Goal: Task Accomplishment & Management: Manage account settings

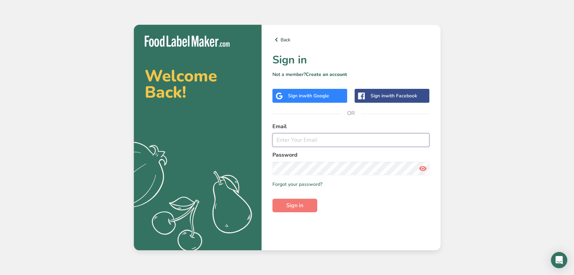
click at [299, 142] on input "email" at bounding box center [350, 140] width 157 height 14
type input "dvalenzafrost@americanmacaroons.com"
click at [294, 205] on span "Sign in" at bounding box center [294, 206] width 17 height 8
click at [420, 169] on icon at bounding box center [422, 169] width 8 height 12
click at [310, 208] on button "Sign in" at bounding box center [294, 206] width 45 height 14
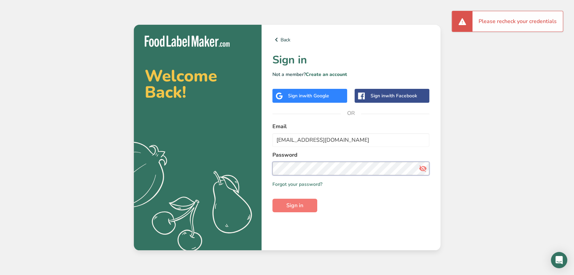
click at [270, 166] on div "Back Sign in Not a member? Create an account Sign in with Google Sign in with F…" at bounding box center [350, 138] width 179 height 226
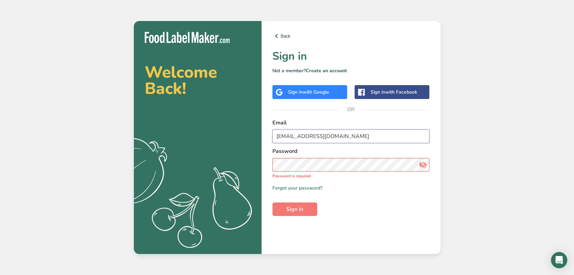
drag, startPoint x: 378, startPoint y: 139, endPoint x: 263, endPoint y: 139, distance: 114.8
click at [263, 139] on div "Back Sign in Not a member? Create an account Sign in with Google Sign in with F…" at bounding box center [350, 137] width 179 height 233
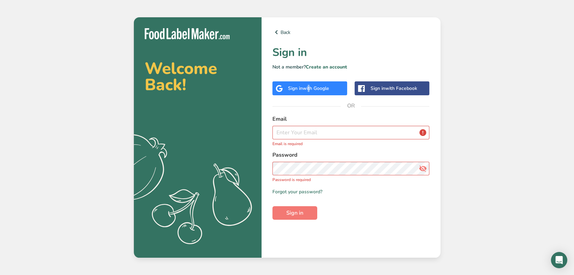
click at [309, 89] on span "with Google" at bounding box center [316, 88] width 26 height 6
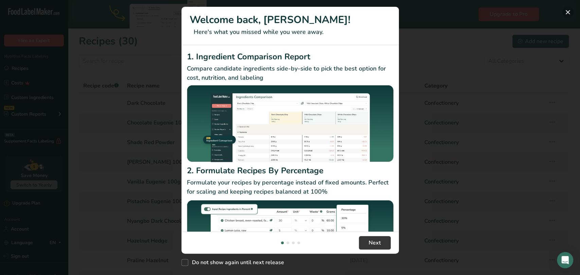
click at [566, 13] on button "New Features" at bounding box center [567, 12] width 11 height 11
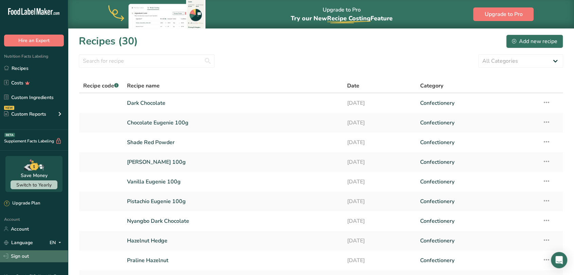
click at [23, 256] on link "Sign out" at bounding box center [34, 257] width 68 height 12
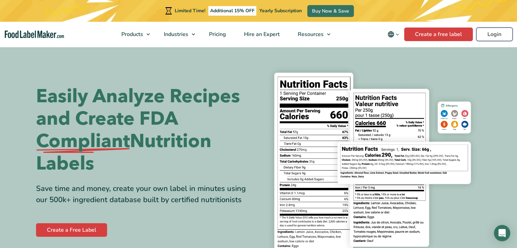
click at [494, 34] on link "Login" at bounding box center [494, 35] width 36 height 14
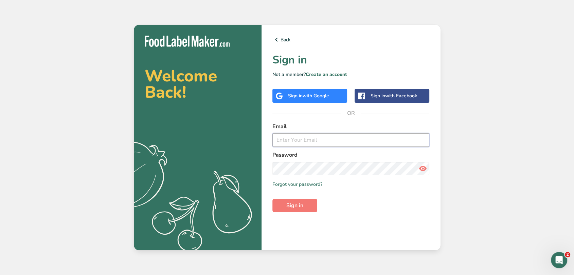
click at [372, 143] on input "email" at bounding box center [350, 140] width 157 height 14
type input "[EMAIL_ADDRESS][DOMAIN_NAME]"
click at [305, 185] on link "Forgot your password?" at bounding box center [297, 184] width 50 height 7
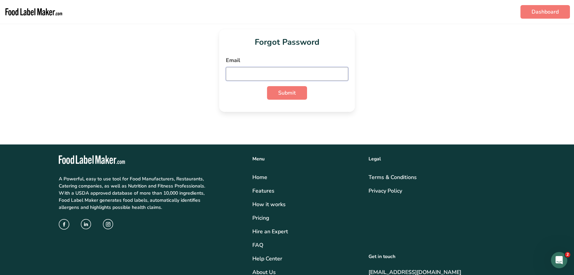
click at [263, 72] on input "email" at bounding box center [287, 74] width 122 height 14
type input "[EMAIL_ADDRESS][DOMAIN_NAME]"
click at [294, 93] on span "Submit" at bounding box center [287, 93] width 18 height 8
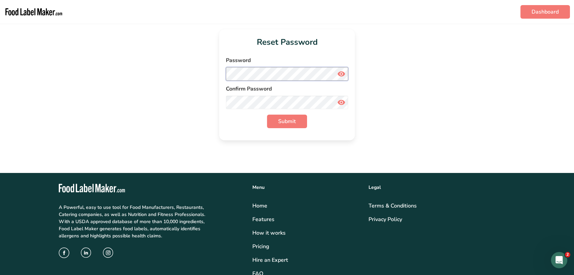
click at [221, 74] on div "Reset Password Password Confirm Password Submit" at bounding box center [287, 84] width 136 height 111
click at [282, 124] on span "Submit" at bounding box center [287, 122] width 18 height 8
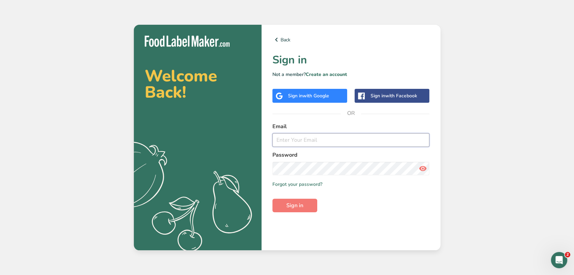
type input "[EMAIL_ADDRESS][DOMAIN_NAME]"
click at [295, 205] on span "Sign in" at bounding box center [294, 206] width 17 height 8
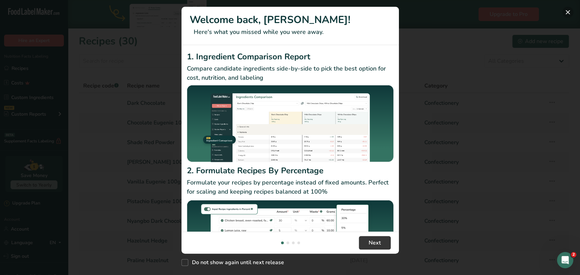
click at [568, 12] on button "New Features" at bounding box center [567, 12] width 11 height 11
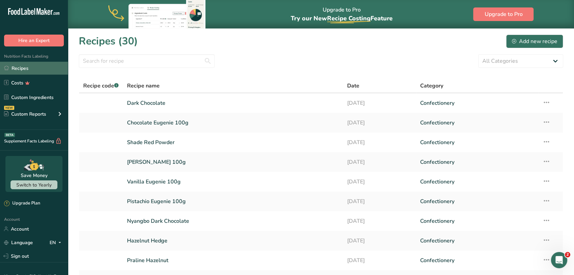
click at [37, 69] on link "Recipes" at bounding box center [34, 68] width 68 height 13
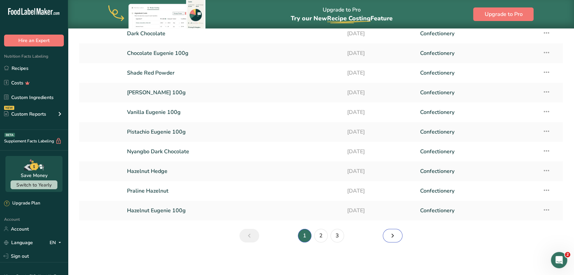
click at [389, 239] on icon "Next page" at bounding box center [393, 236] width 8 height 12
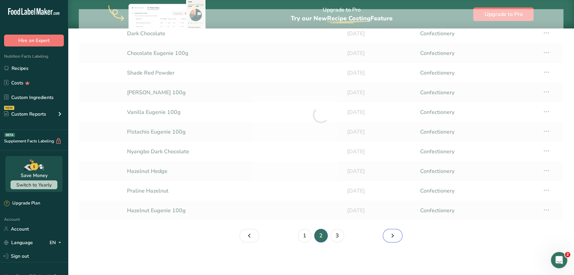
click at [389, 239] on icon "Page 3." at bounding box center [393, 236] width 8 height 12
